Goal: Communication & Community: Participate in discussion

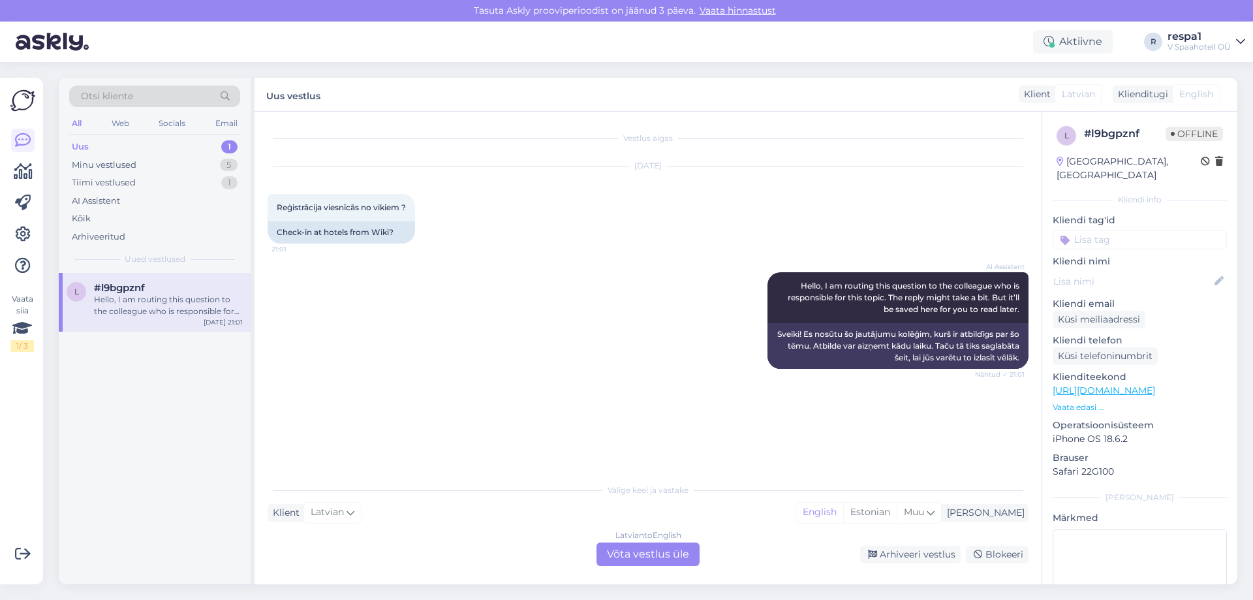
click at [200, 145] on div "Uus 1" at bounding box center [154, 147] width 171 height 18
click at [206, 170] on div "Minu vestlused 5" at bounding box center [154, 165] width 171 height 18
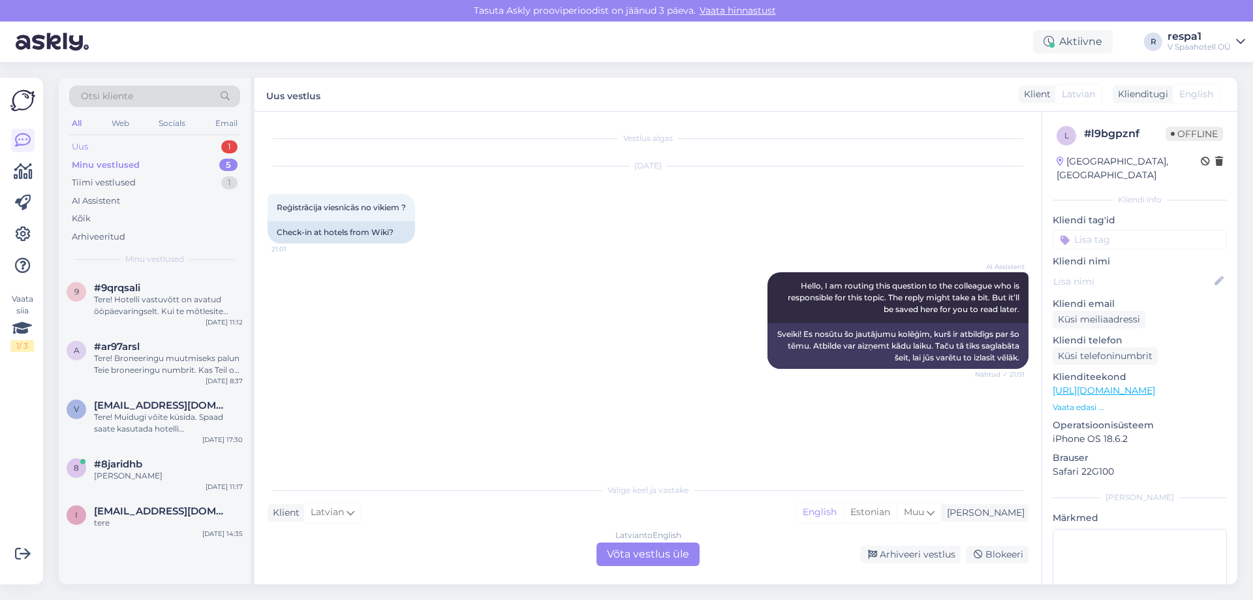
click at [204, 149] on div "Uus 1" at bounding box center [154, 147] width 171 height 18
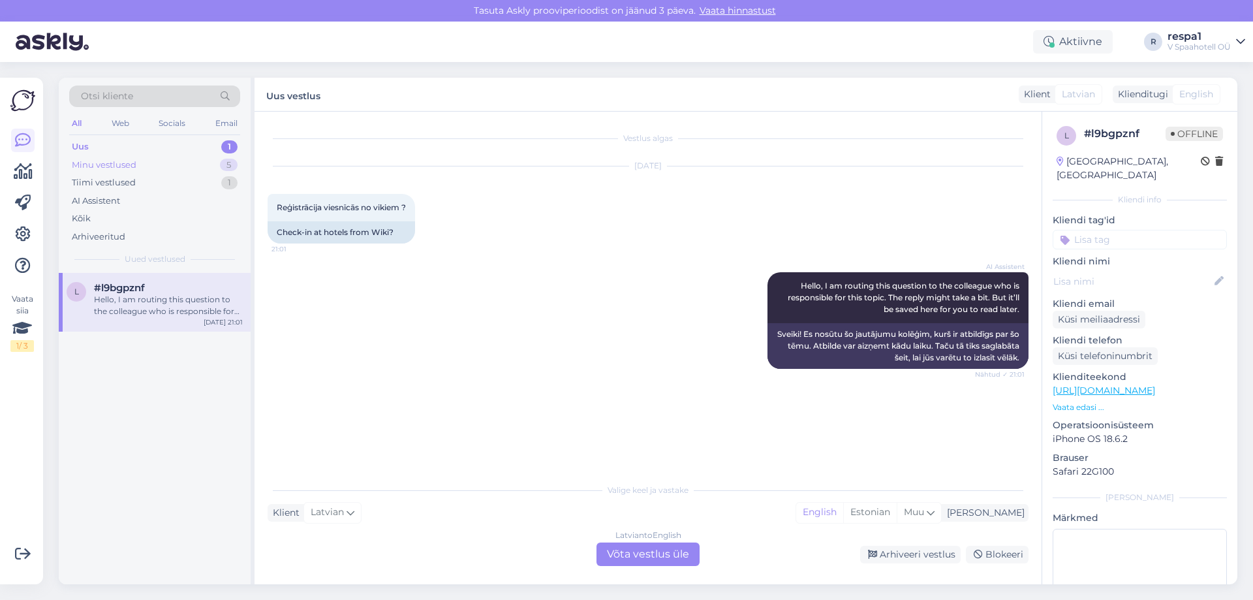
click at [213, 168] on div "Minu vestlused 5" at bounding box center [154, 165] width 171 height 18
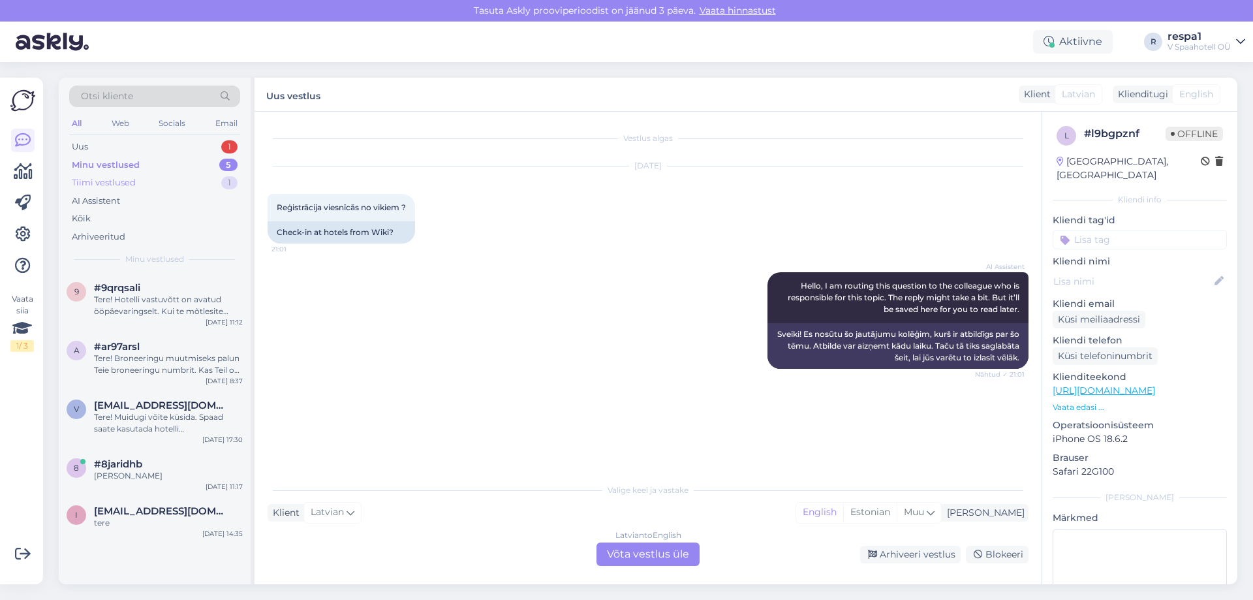
click at [207, 180] on div "Tiimi vestlused 1" at bounding box center [154, 183] width 171 height 18
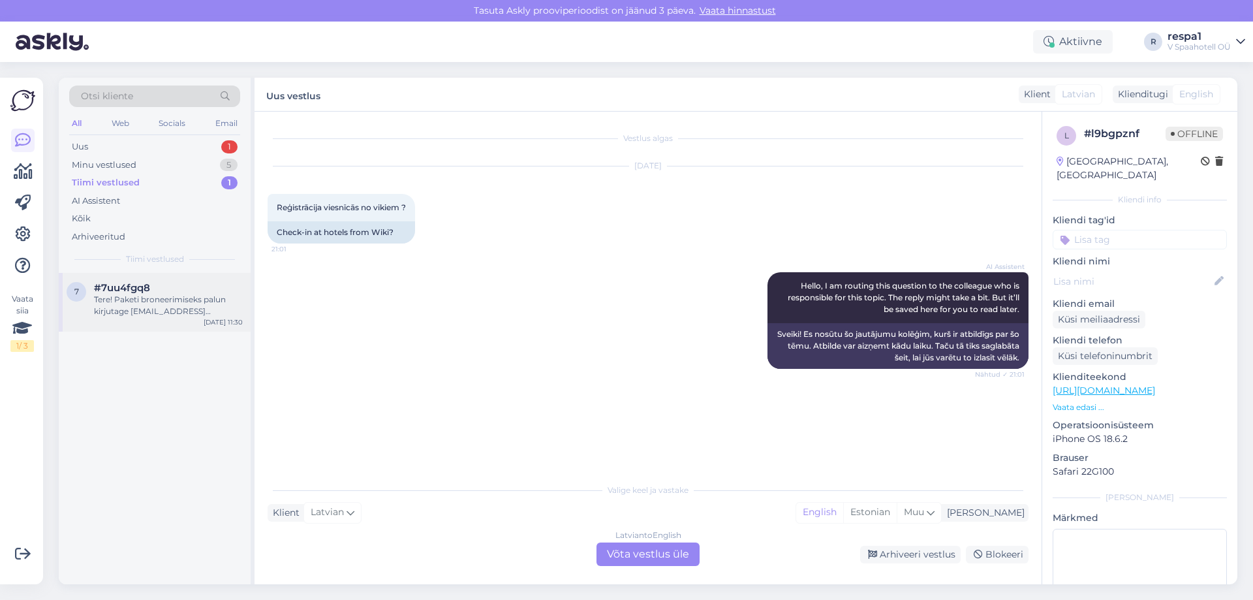
click at [202, 321] on div "7 #7uu4fgq8 Tere! Paketi broneerimiseks palun kirjutage [EMAIL_ADDRESS][DOMAIN_…" at bounding box center [155, 302] width 192 height 59
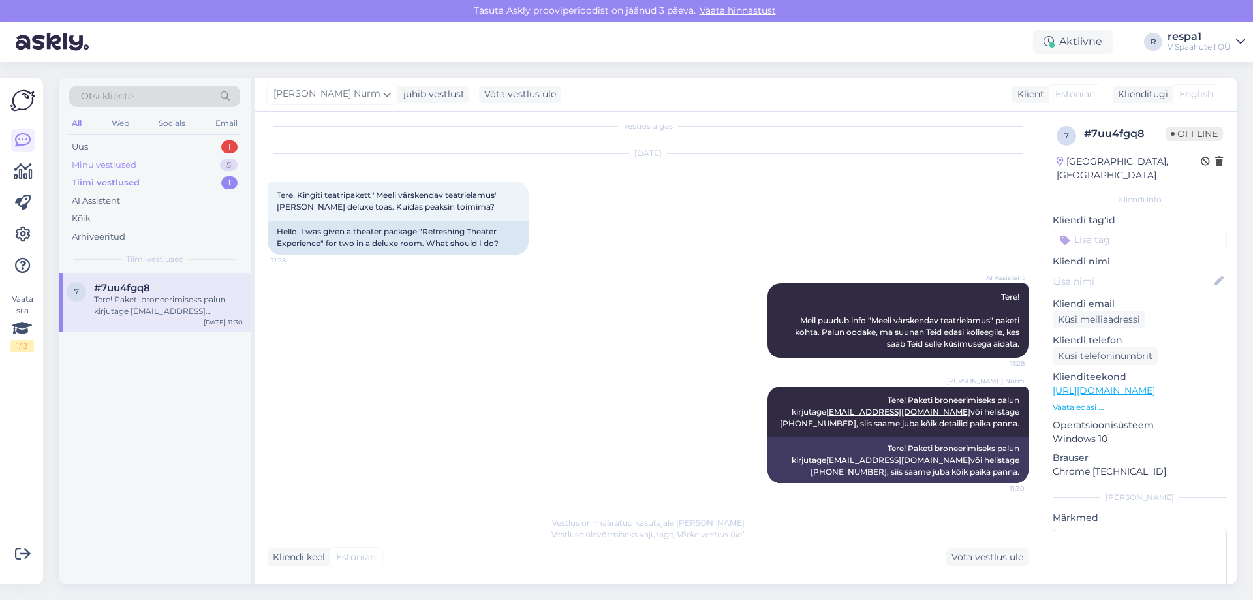
click at [183, 166] on div "Minu vestlused 5" at bounding box center [154, 165] width 171 height 18
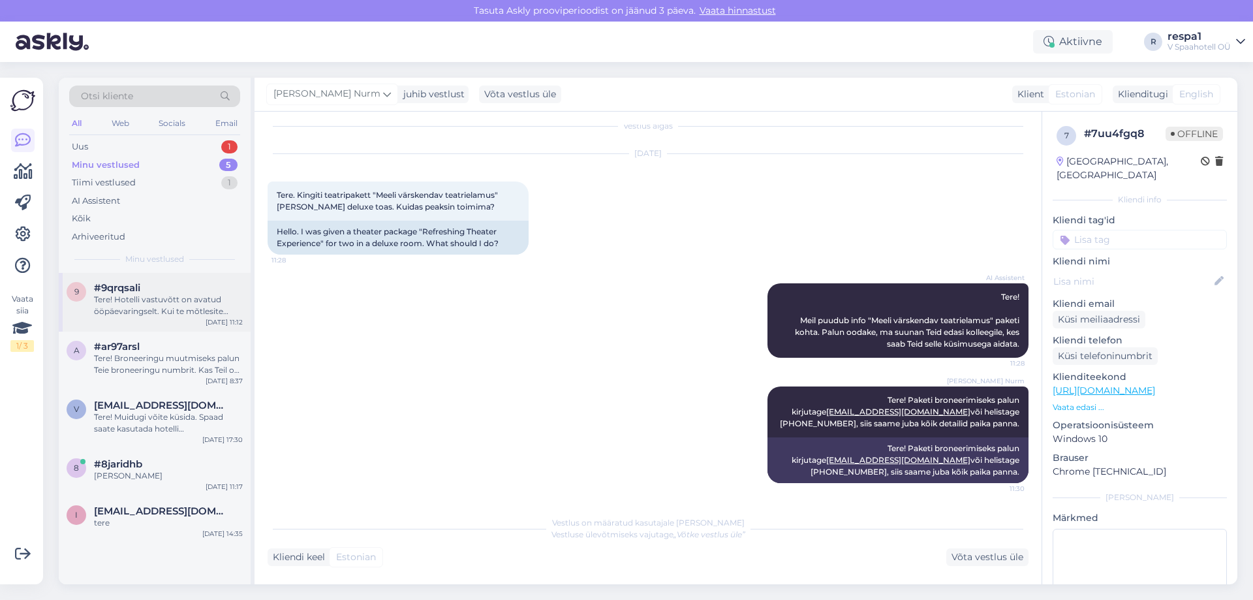
click at [203, 306] on div "Tere! Hotelli vastuvõtt on avatud ööpäevaringselt. Kui te mõtlesite spaa lahtio…" at bounding box center [168, 305] width 149 height 23
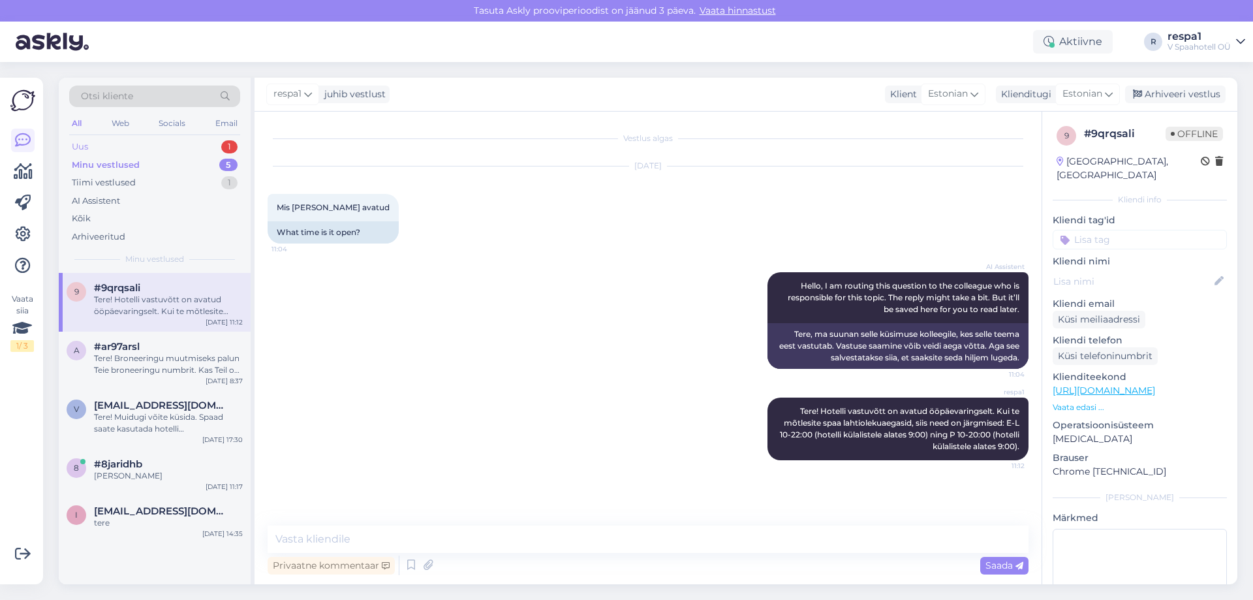
click at [163, 144] on div "Uus 1" at bounding box center [154, 147] width 171 height 18
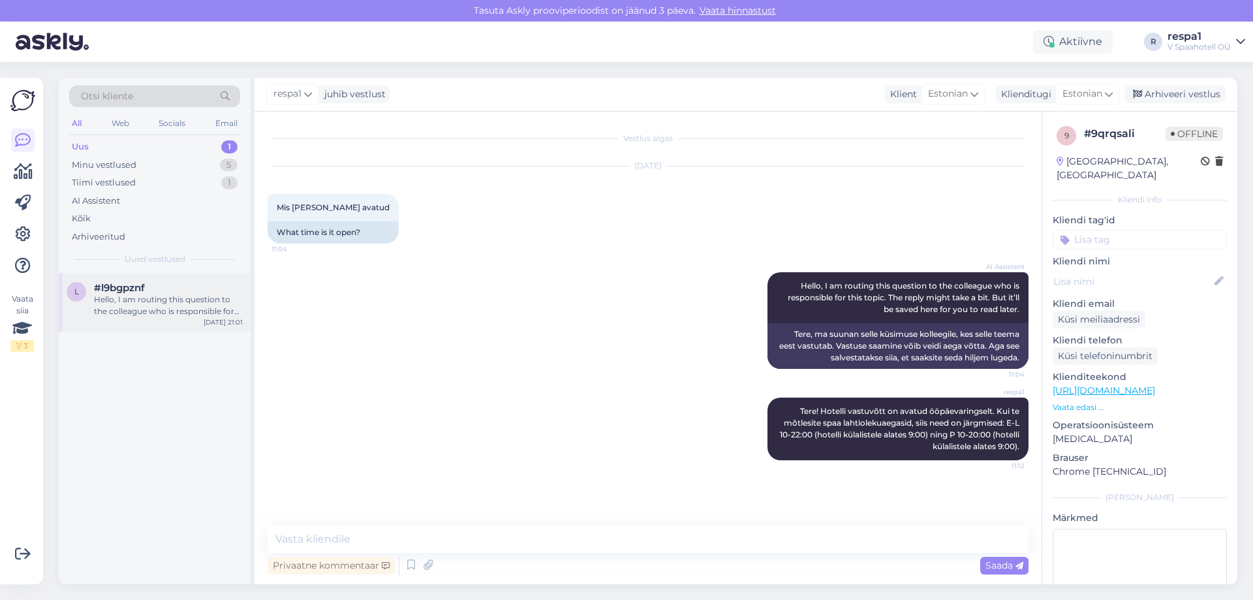
click at [225, 305] on div "Hello, I am routing this question to the colleague who is responsible for this …" at bounding box center [168, 305] width 149 height 23
